Goal: Entertainment & Leisure: Consume media (video, audio)

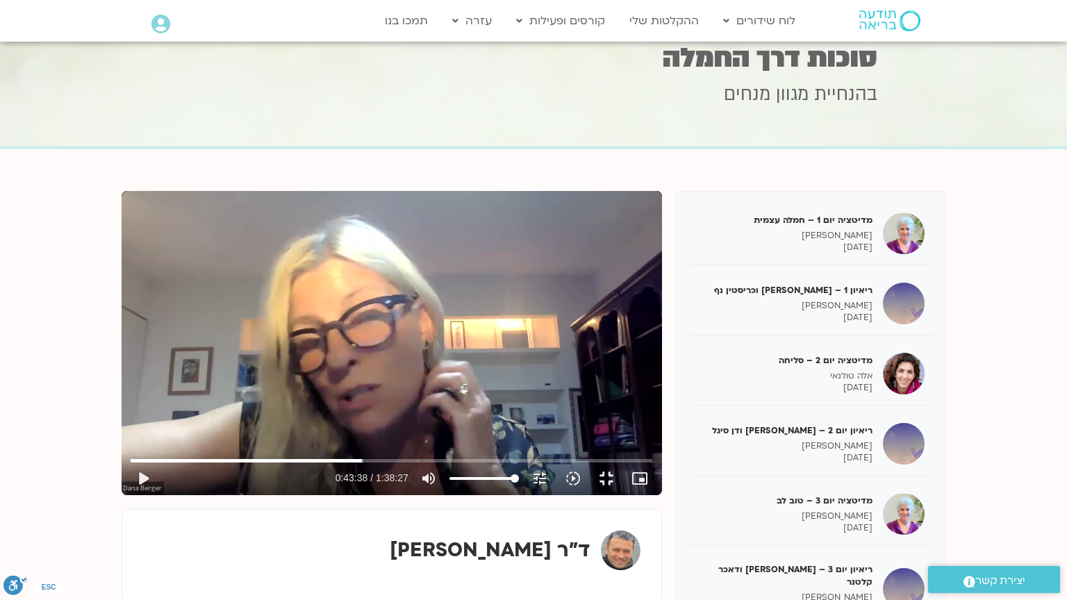
scroll to position [386, 0]
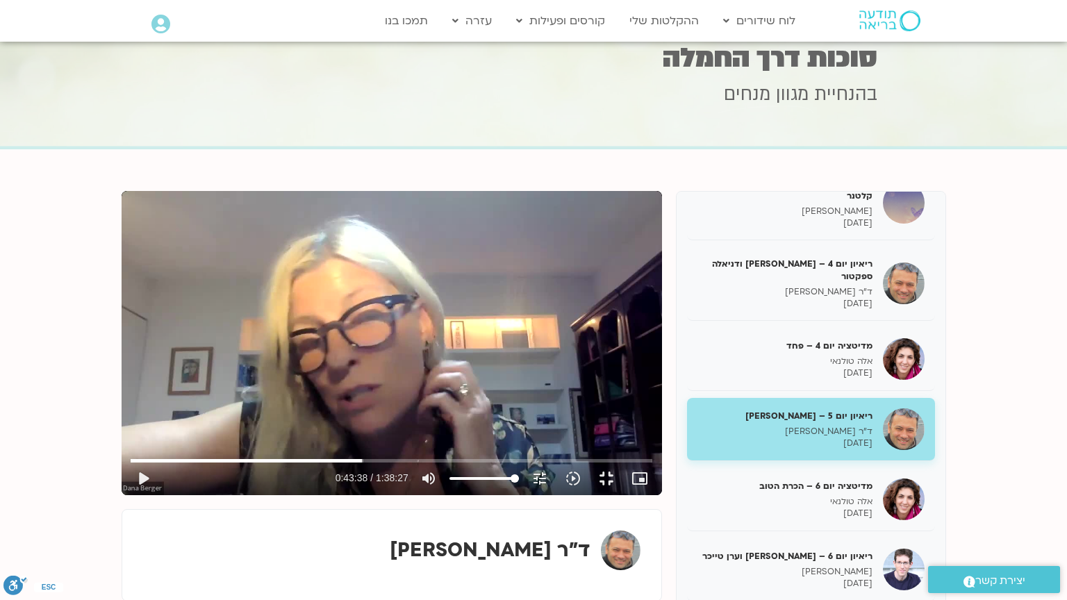
click at [528, 277] on div "Skip Ad 49:46 play_arrow 0:43:38 / 1:38:27 volume_up Mute tune Resolution Auto …" at bounding box center [392, 343] width 540 height 304
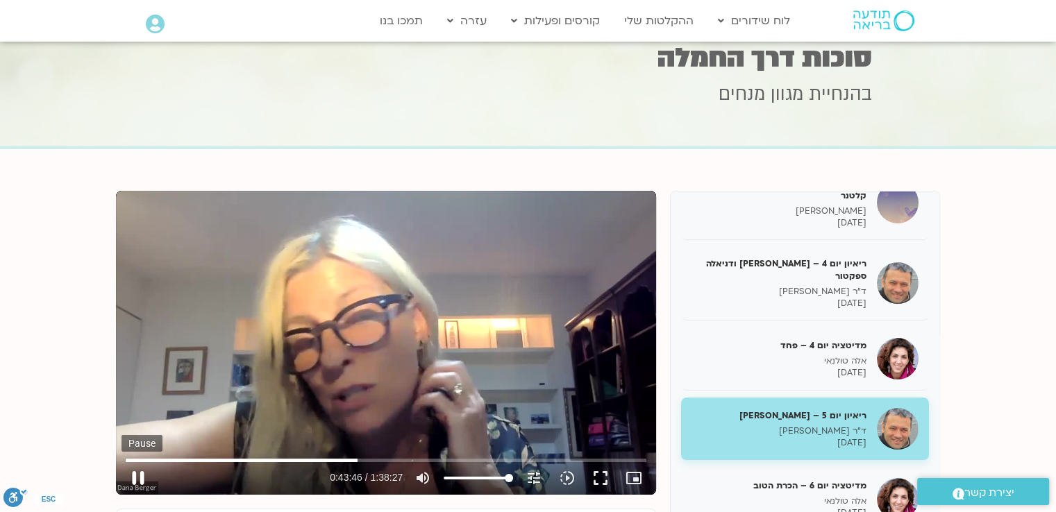
click at [135, 483] on button "pause" at bounding box center [138, 478] width 33 height 33
click at [144, 483] on button "play_arrow" at bounding box center [138, 478] width 33 height 33
type input "2649.209939"
type input "97.8267045454546"
type input "2649.374878"
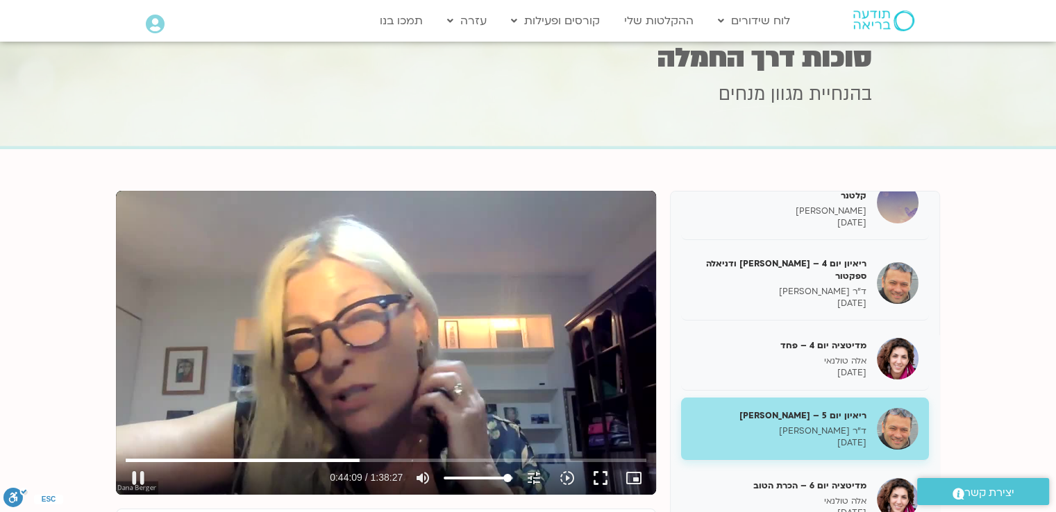
type input "98.7357954545455"
type input "2649.392823"
type input "99.6448863636364"
type input "2649.407966"
type input "100"
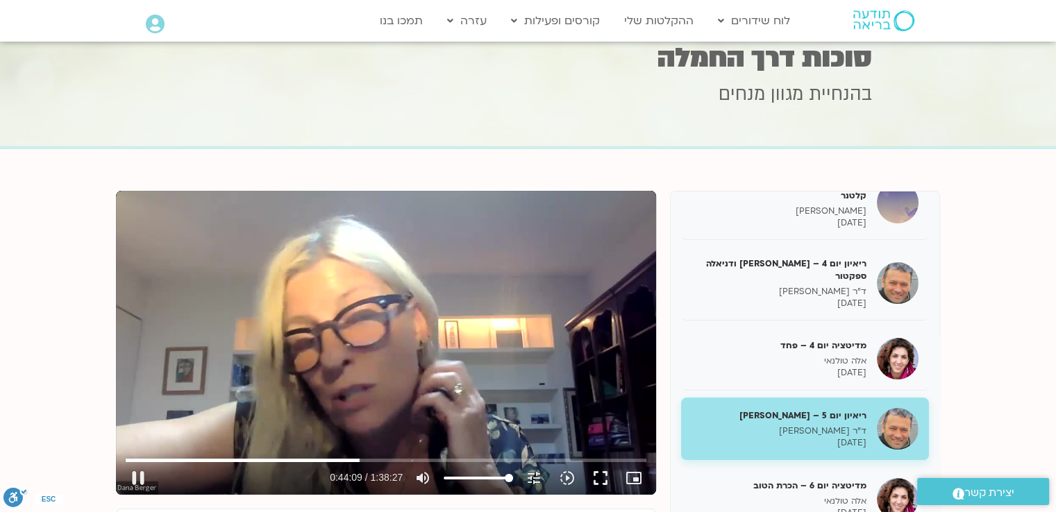
drag, startPoint x: 508, startPoint y: 477, endPoint x: 519, endPoint y: 477, distance: 11.8
click at [513, 477] on input "Volume" at bounding box center [478, 478] width 69 height 8
click at [349, 461] on input "Seek" at bounding box center [386, 460] width 521 height 8
click at [138, 474] on button "pause" at bounding box center [138, 478] width 33 height 33
click at [130, 478] on button "play_arrow" at bounding box center [138, 478] width 33 height 33
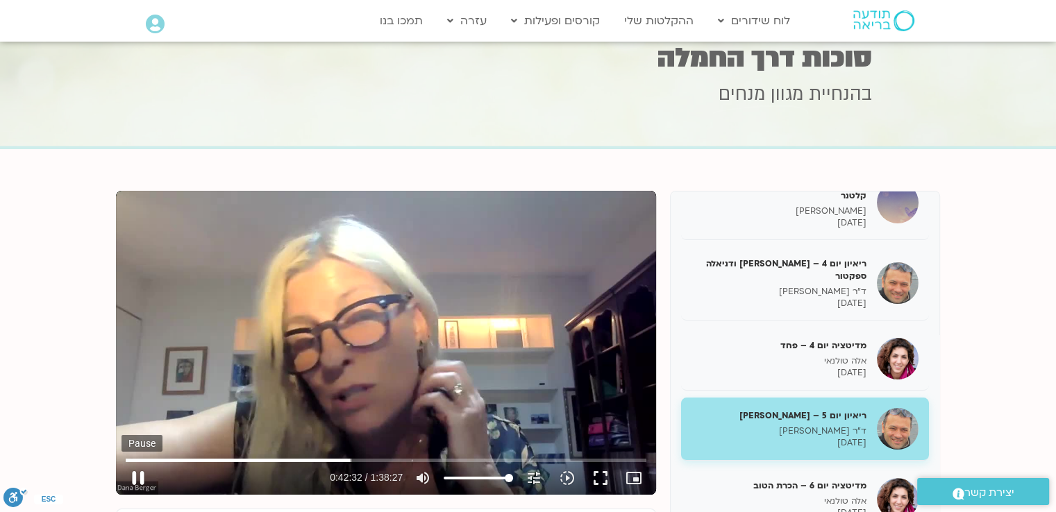
click at [144, 474] on button "pause" at bounding box center [138, 478] width 33 height 33
type input "2552.474653"
